Goal: Information Seeking & Learning: Learn about a topic

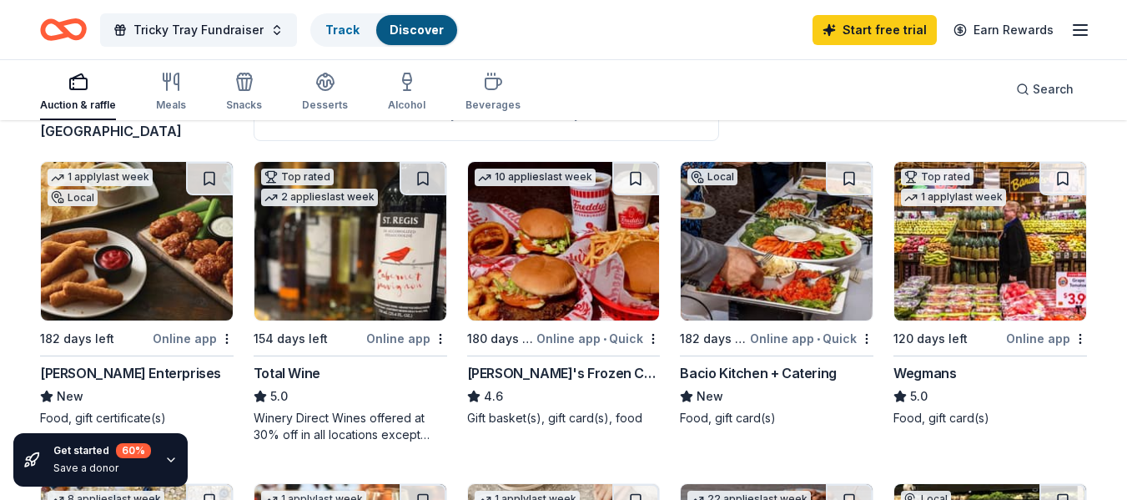
scroll to position [147, 0]
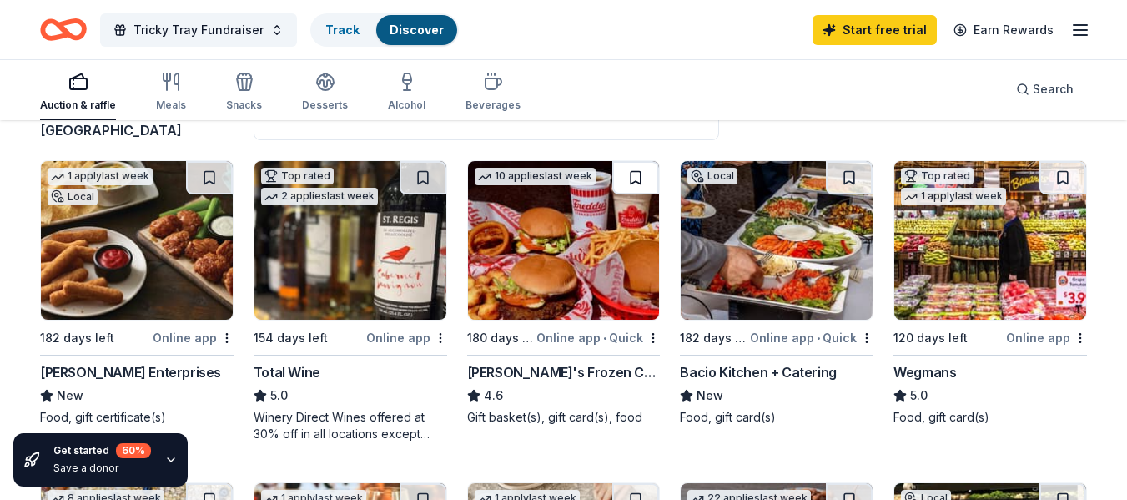
click at [634, 178] on button at bounding box center [636, 177] width 47 height 33
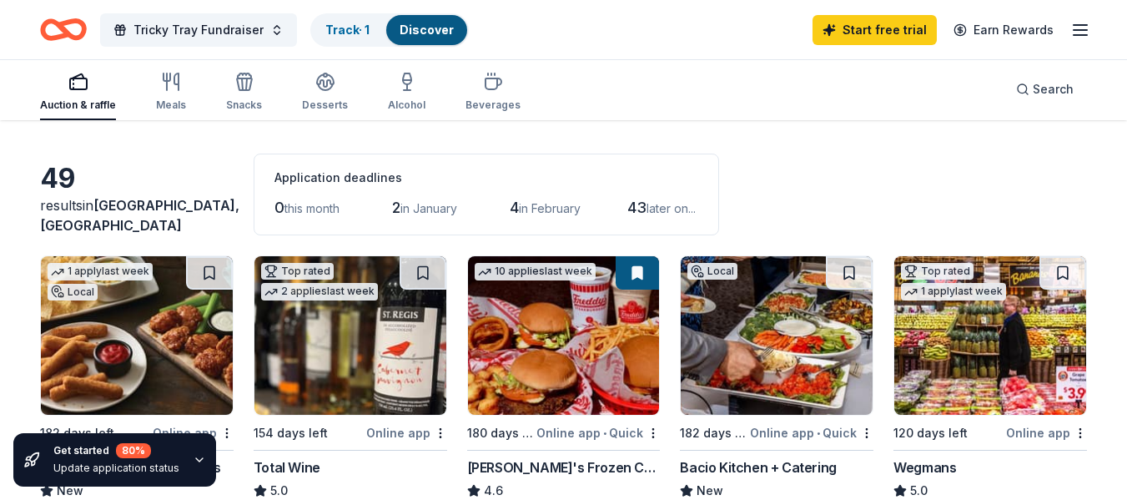
scroll to position [0, 0]
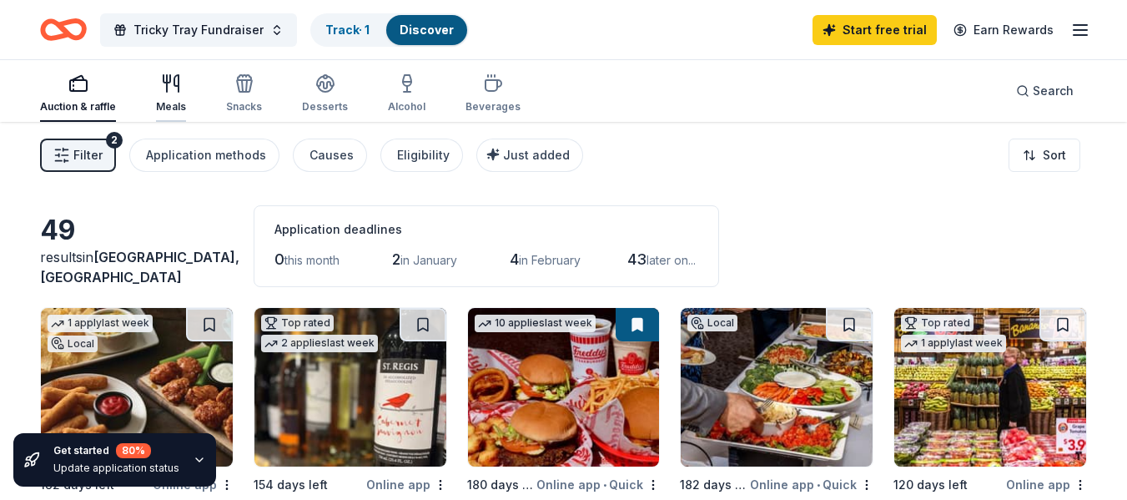
click at [175, 85] on icon "button" at bounding box center [176, 83] width 4 height 17
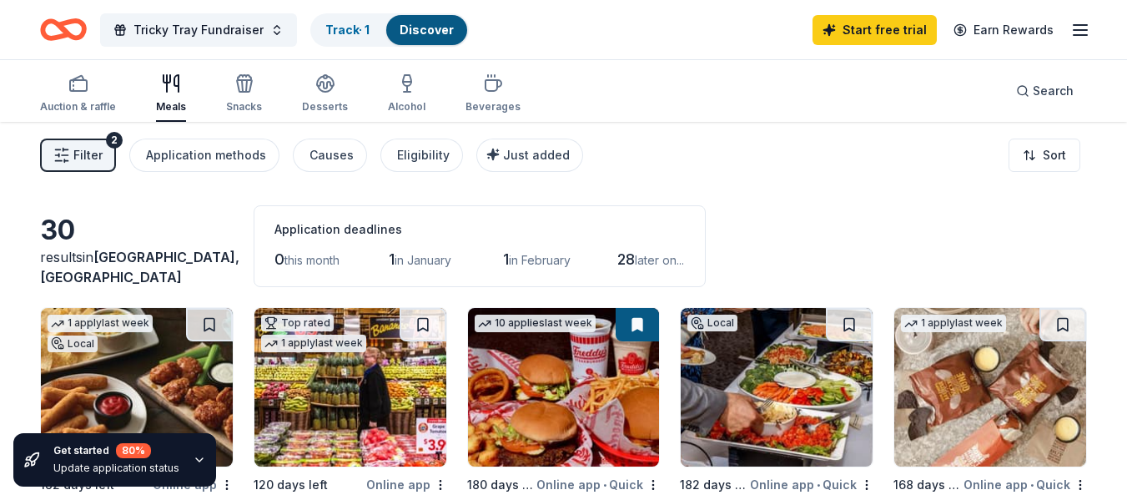
click at [193, 456] on icon "button" at bounding box center [199, 459] width 13 height 13
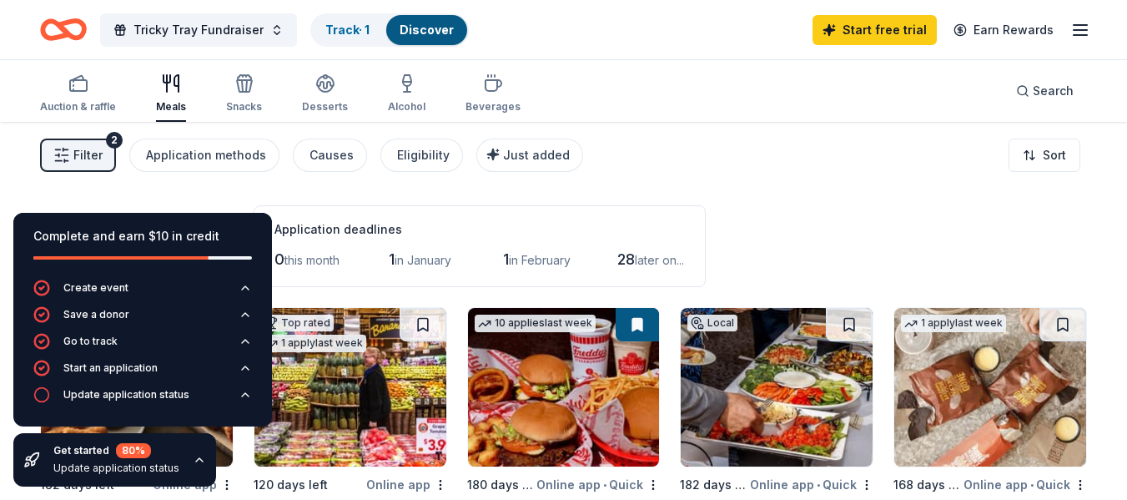
click at [826, 158] on div "Filter 2 Application methods Causes Eligibility Just added Sort" at bounding box center [563, 155] width 1127 height 67
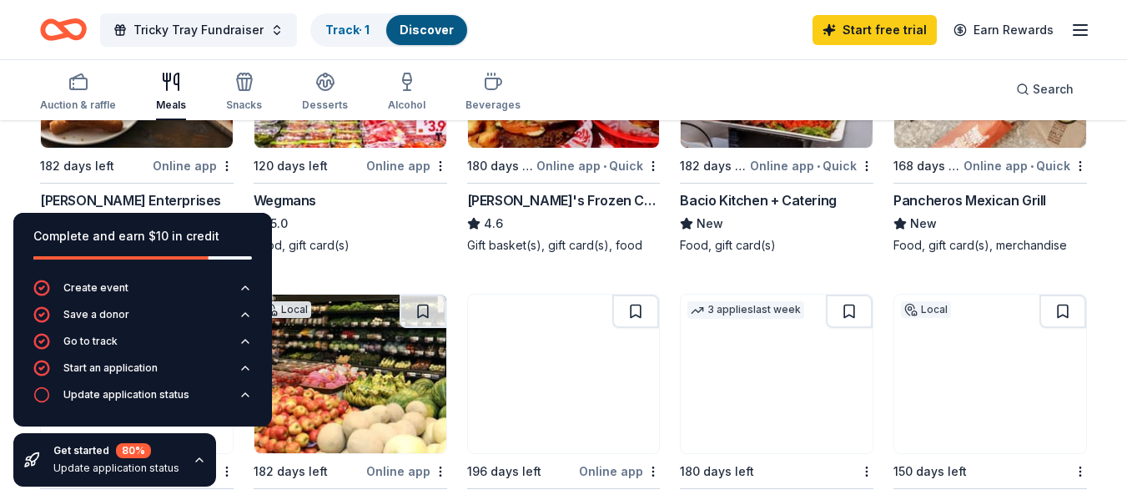
scroll to position [320, 0]
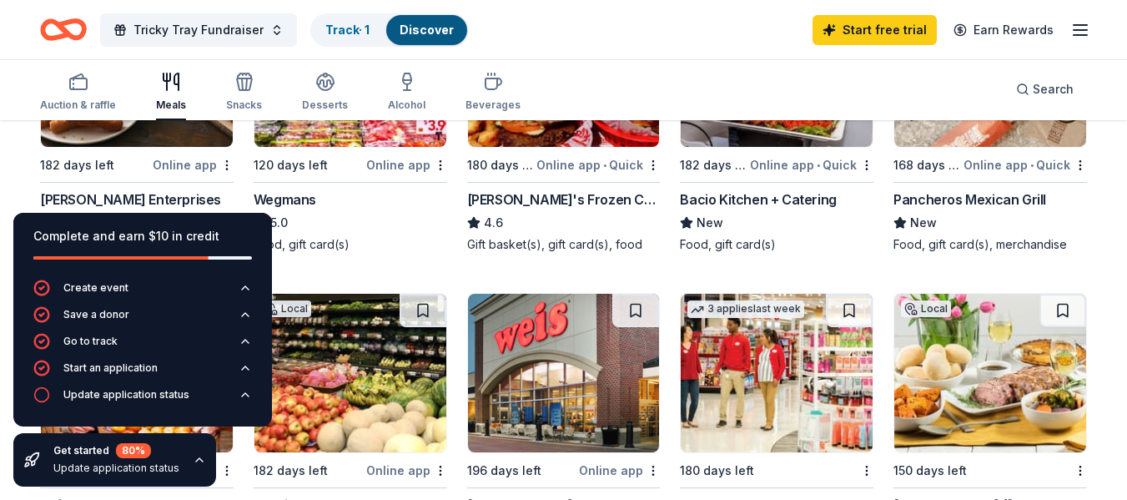
click at [193, 456] on icon "button" at bounding box center [199, 459] width 13 height 13
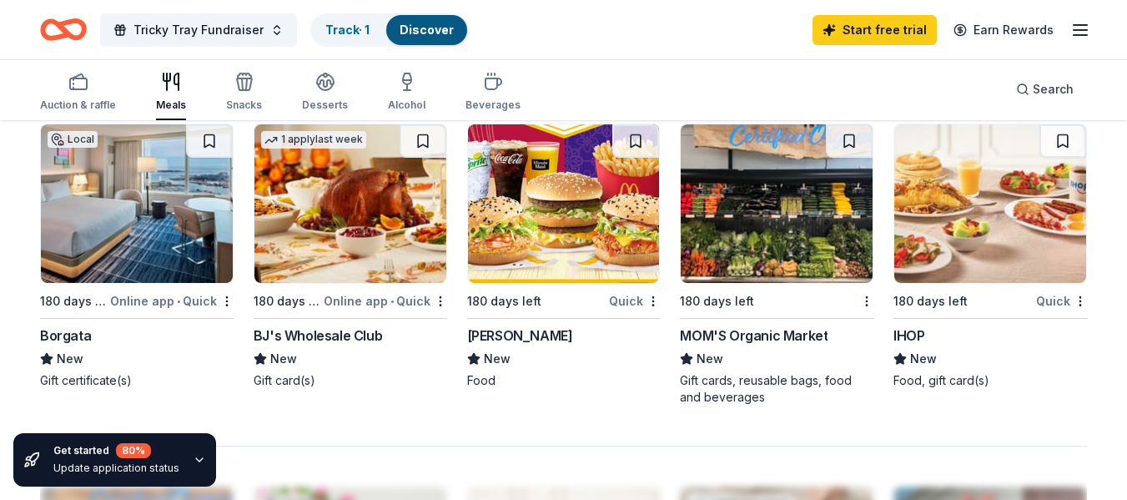
scroll to position [1134, 0]
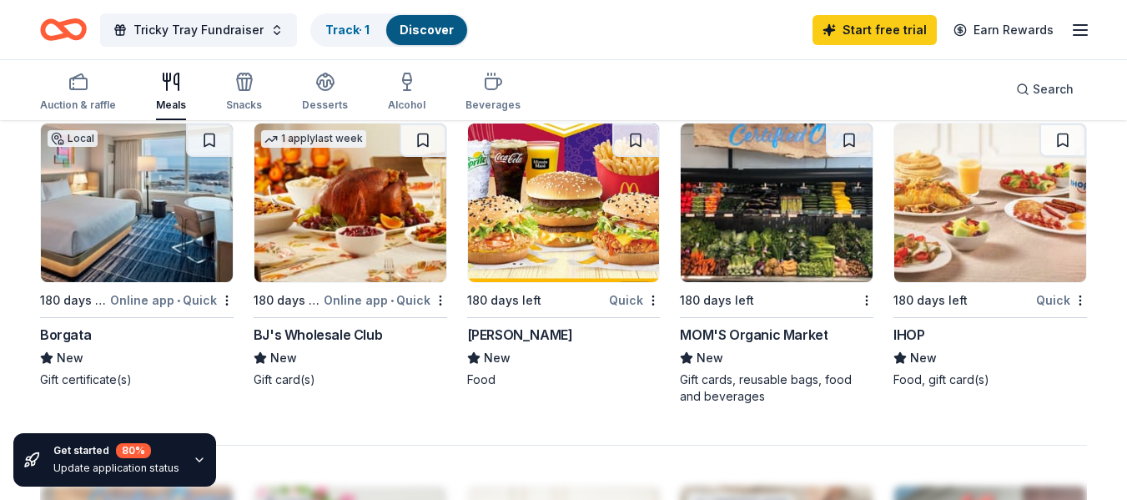
click at [150, 220] on img at bounding box center [137, 203] width 192 height 159
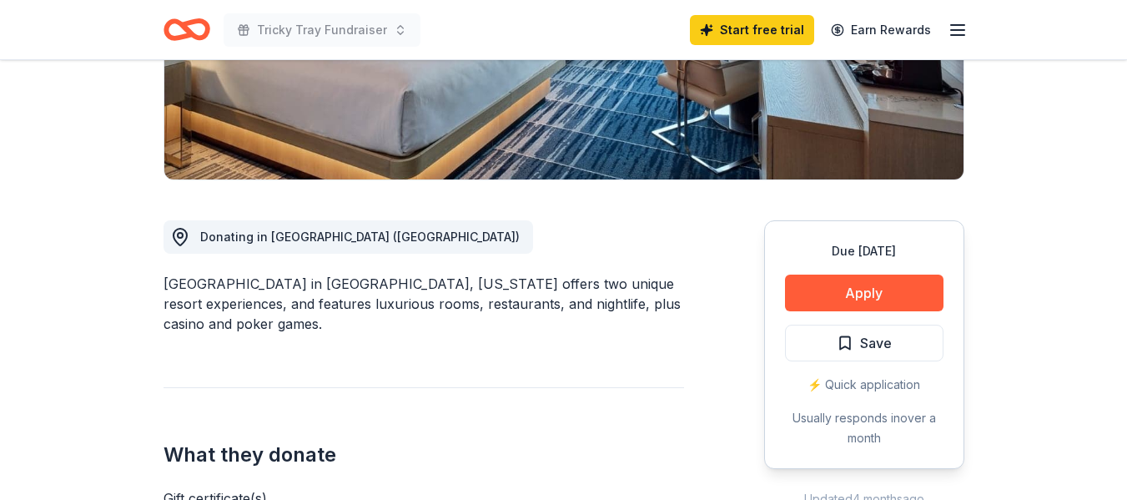
scroll to position [329, 0]
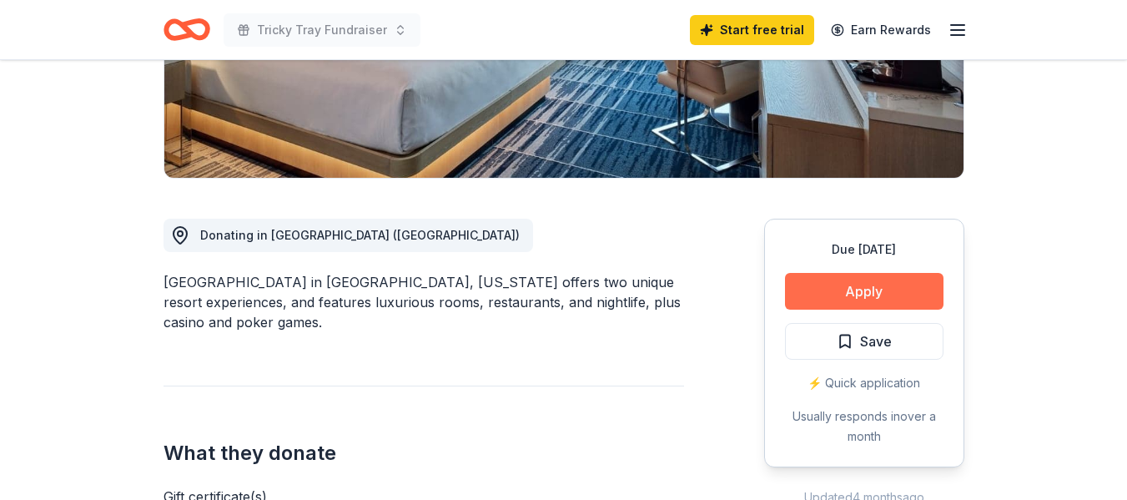
click at [843, 283] on button "Apply" at bounding box center [864, 291] width 159 height 37
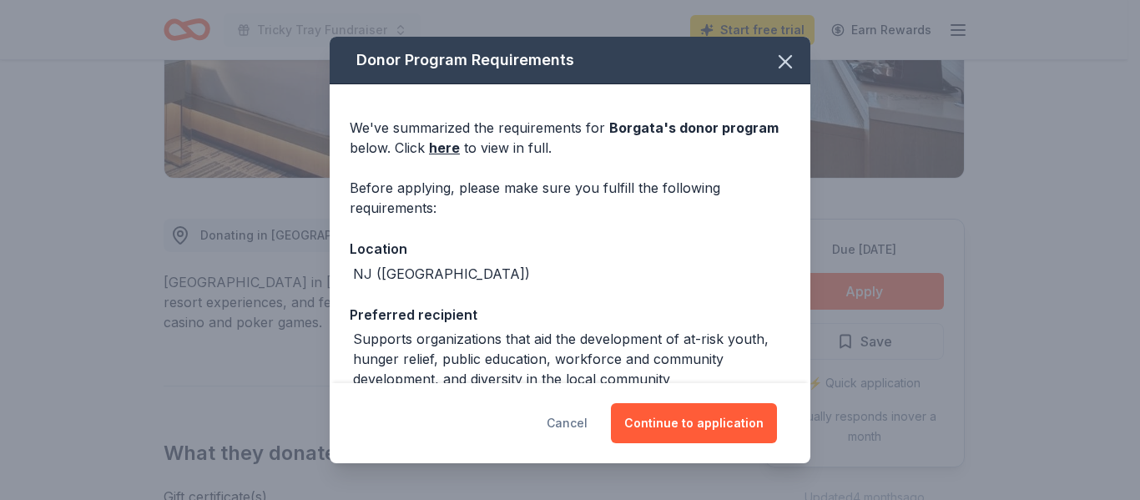
click at [573, 429] on button "Cancel" at bounding box center [567, 423] width 41 height 40
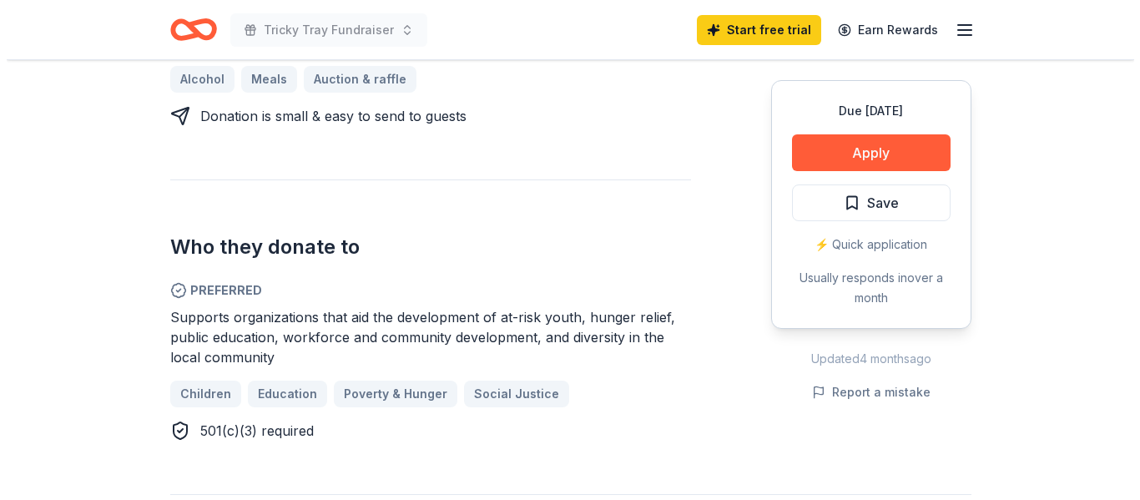
scroll to position [784, 0]
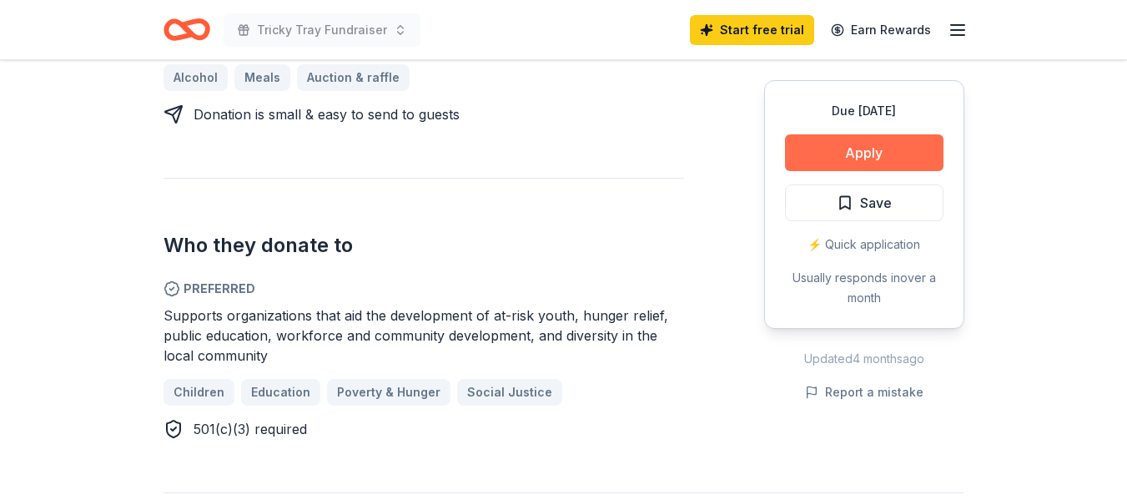
click at [839, 151] on button "Apply" at bounding box center [864, 152] width 159 height 37
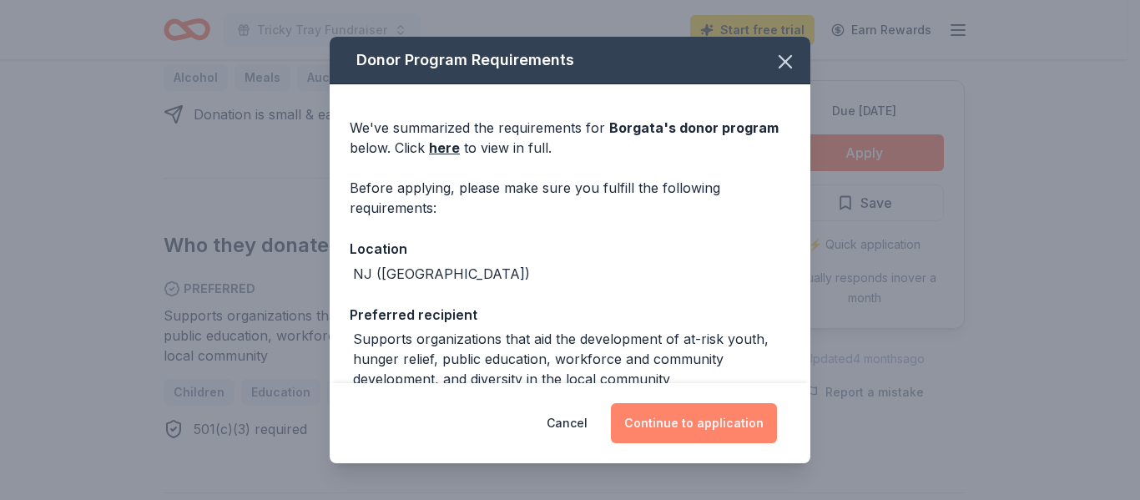
drag, startPoint x: 686, startPoint y: 421, endPoint x: 658, endPoint y: 429, distance: 29.6
click at [658, 429] on button "Continue to application" at bounding box center [694, 423] width 166 height 40
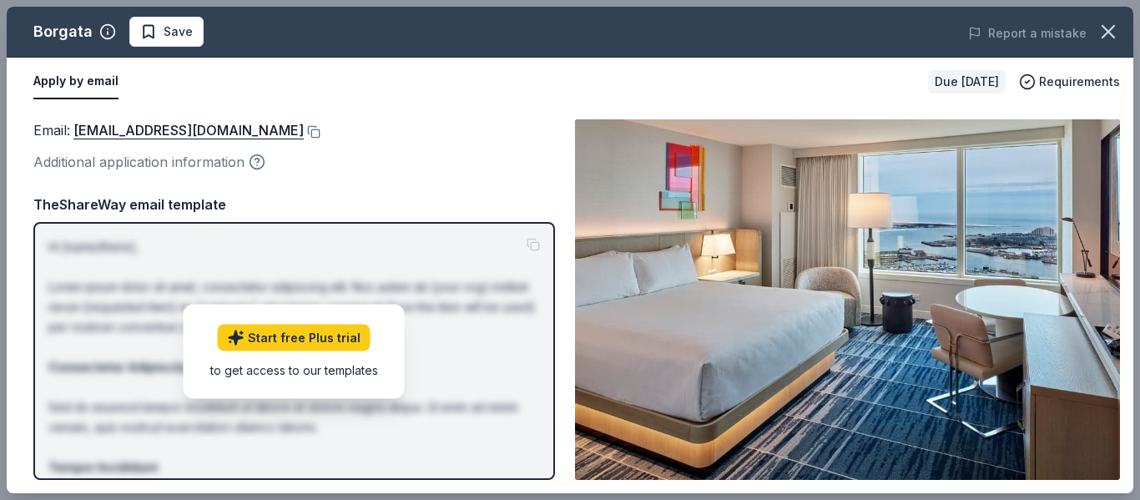
click at [249, 163] on icon "button" at bounding box center [257, 162] width 17 height 17
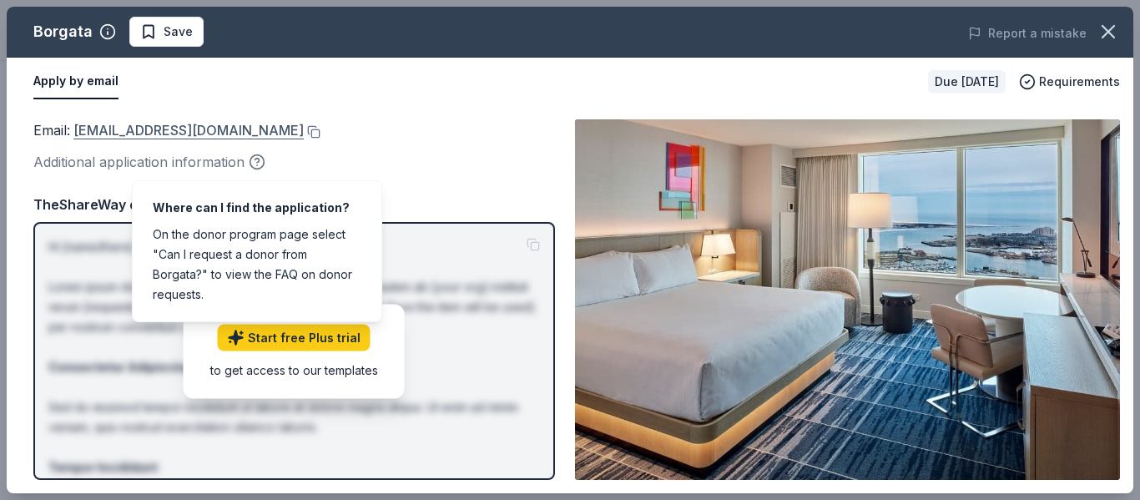
click at [170, 133] on link "[EMAIL_ADDRESS][DOMAIN_NAME]" at bounding box center [188, 130] width 230 height 22
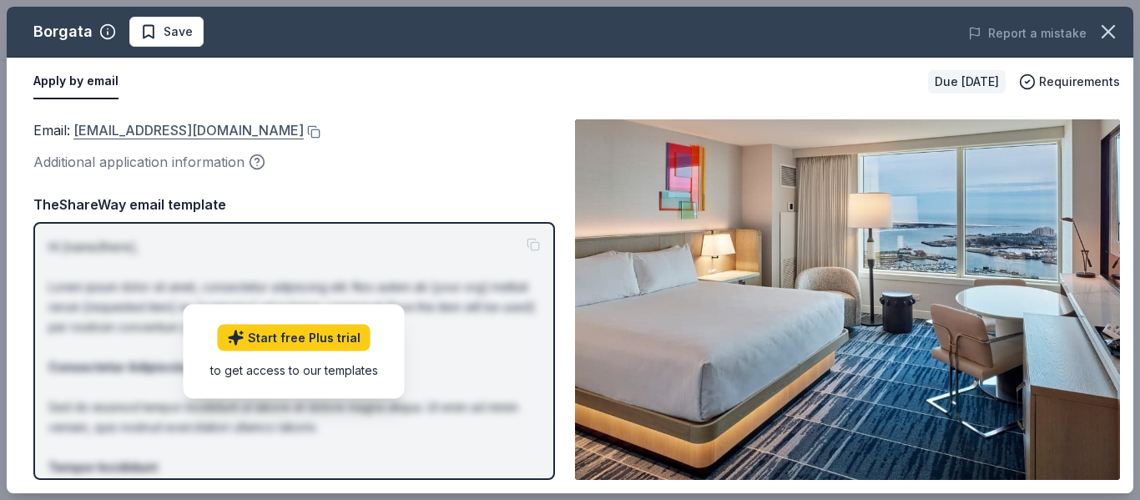
click at [113, 129] on link "[EMAIL_ADDRESS][DOMAIN_NAME]" at bounding box center [188, 130] width 230 height 22
click at [304, 137] on button at bounding box center [312, 131] width 17 height 13
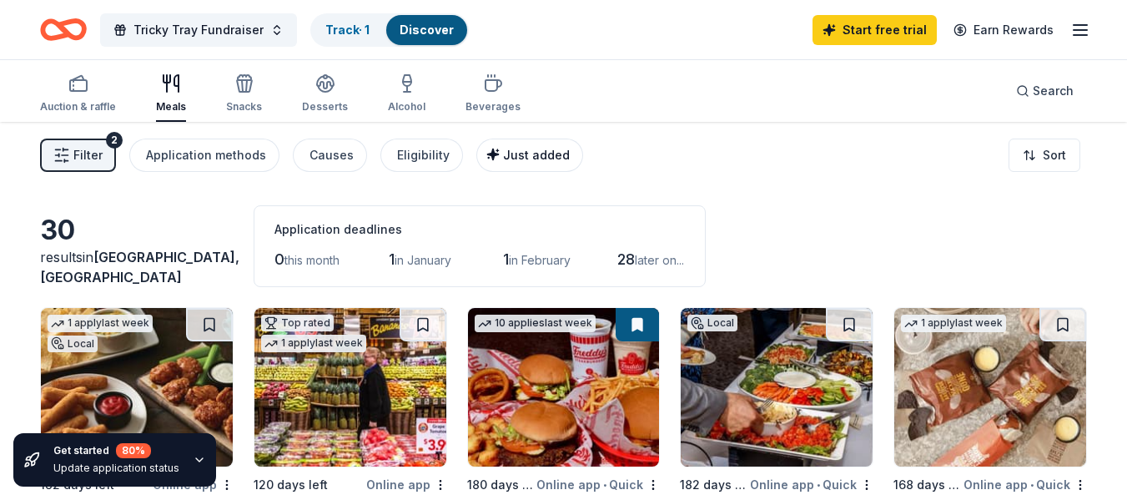
click at [513, 154] on span "Just added" at bounding box center [536, 155] width 67 height 14
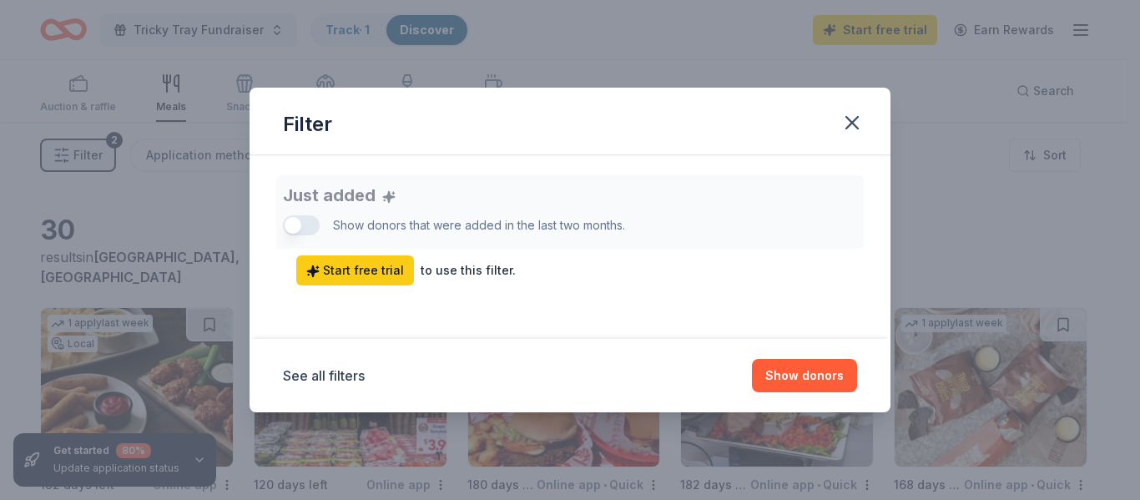
click at [300, 220] on div "Just added Show donors that were added in the last two months. Start free trial…" at bounding box center [570, 230] width 574 height 110
click at [295, 214] on div "Just added Show donors that were added in the last two months. Start free trial…" at bounding box center [570, 230] width 574 height 110
click at [802, 368] on button "Show donors" at bounding box center [804, 375] width 105 height 33
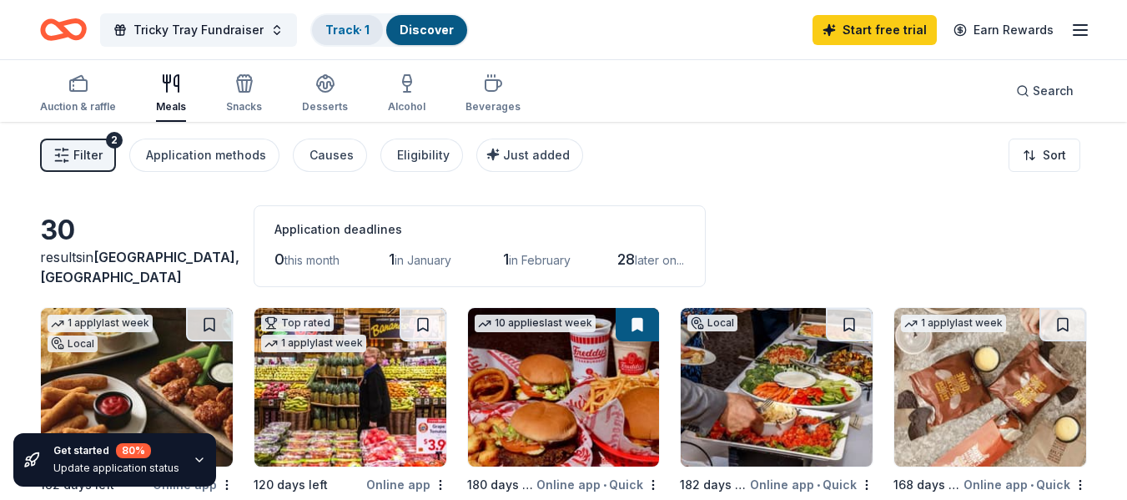
click at [361, 28] on link "Track · 1" at bounding box center [347, 30] width 44 height 14
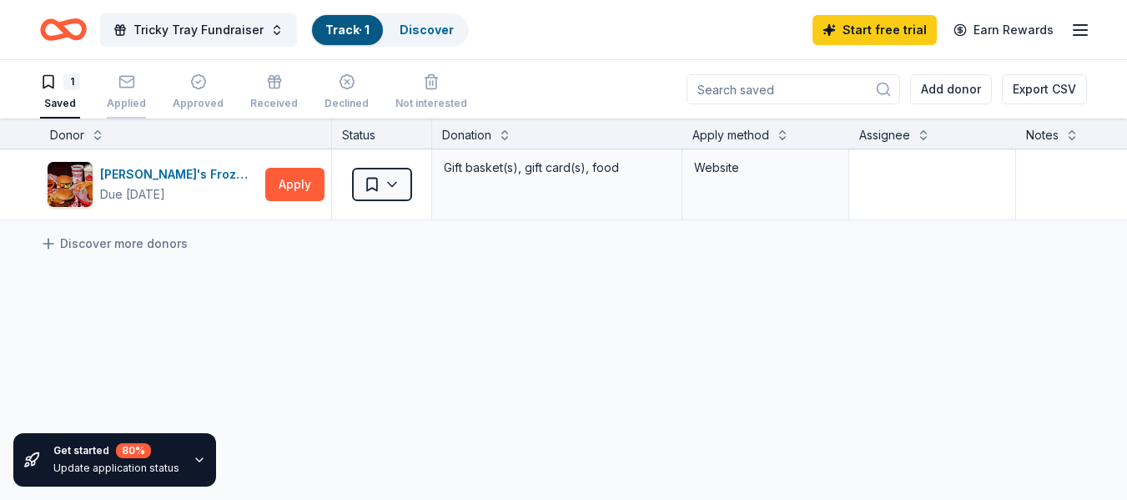
click at [137, 89] on div "button" at bounding box center [126, 81] width 39 height 17
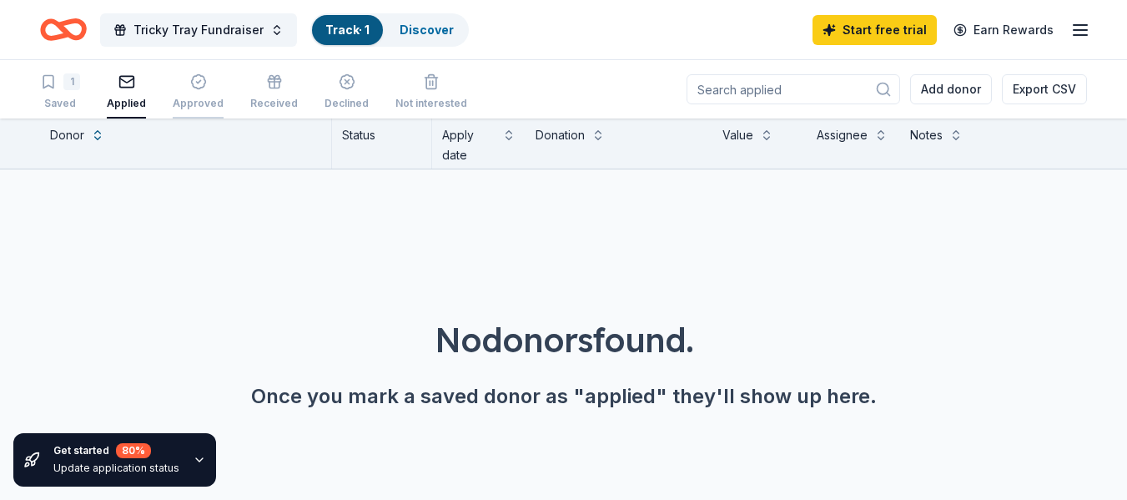
click at [191, 95] on div "Approved" at bounding box center [198, 91] width 51 height 37
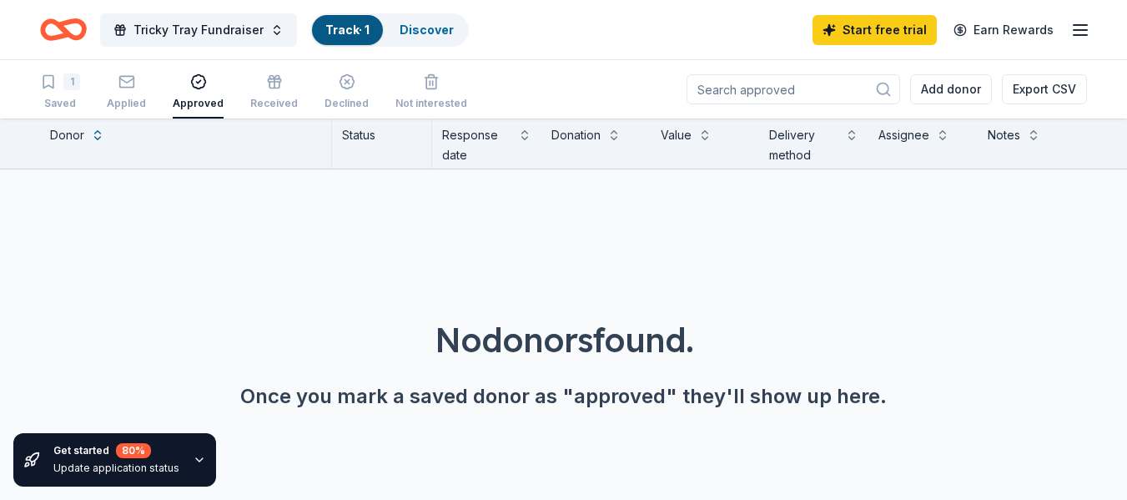
click at [1077, 27] on icon "button" at bounding box center [1081, 30] width 20 height 20
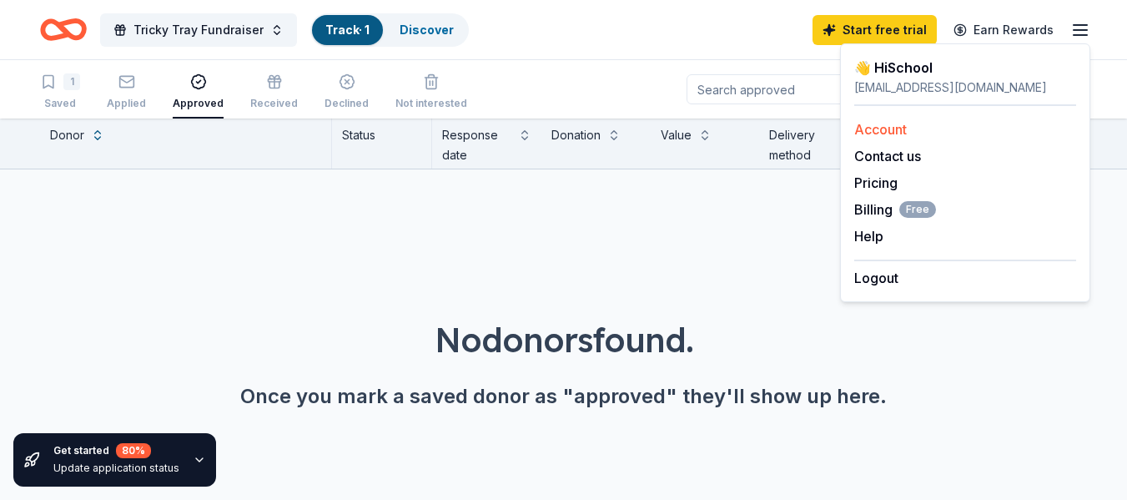
click at [893, 123] on link "Account" at bounding box center [881, 129] width 53 height 17
